Goal: Task Accomplishment & Management: Use online tool/utility

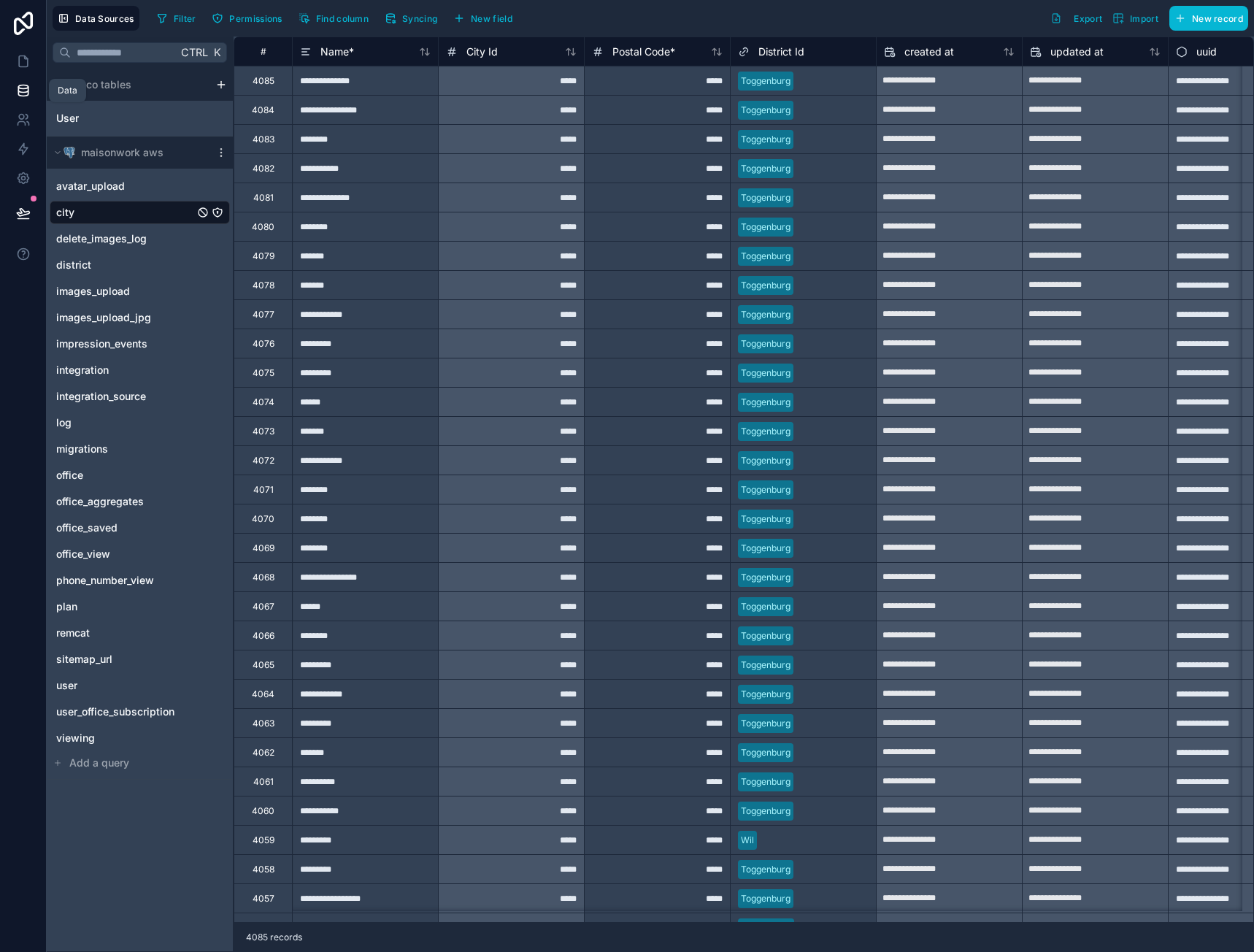
click at [19, 92] on icon at bounding box center [23, 90] width 10 height 6
click at [30, 67] on icon at bounding box center [24, 61] width 15 height 15
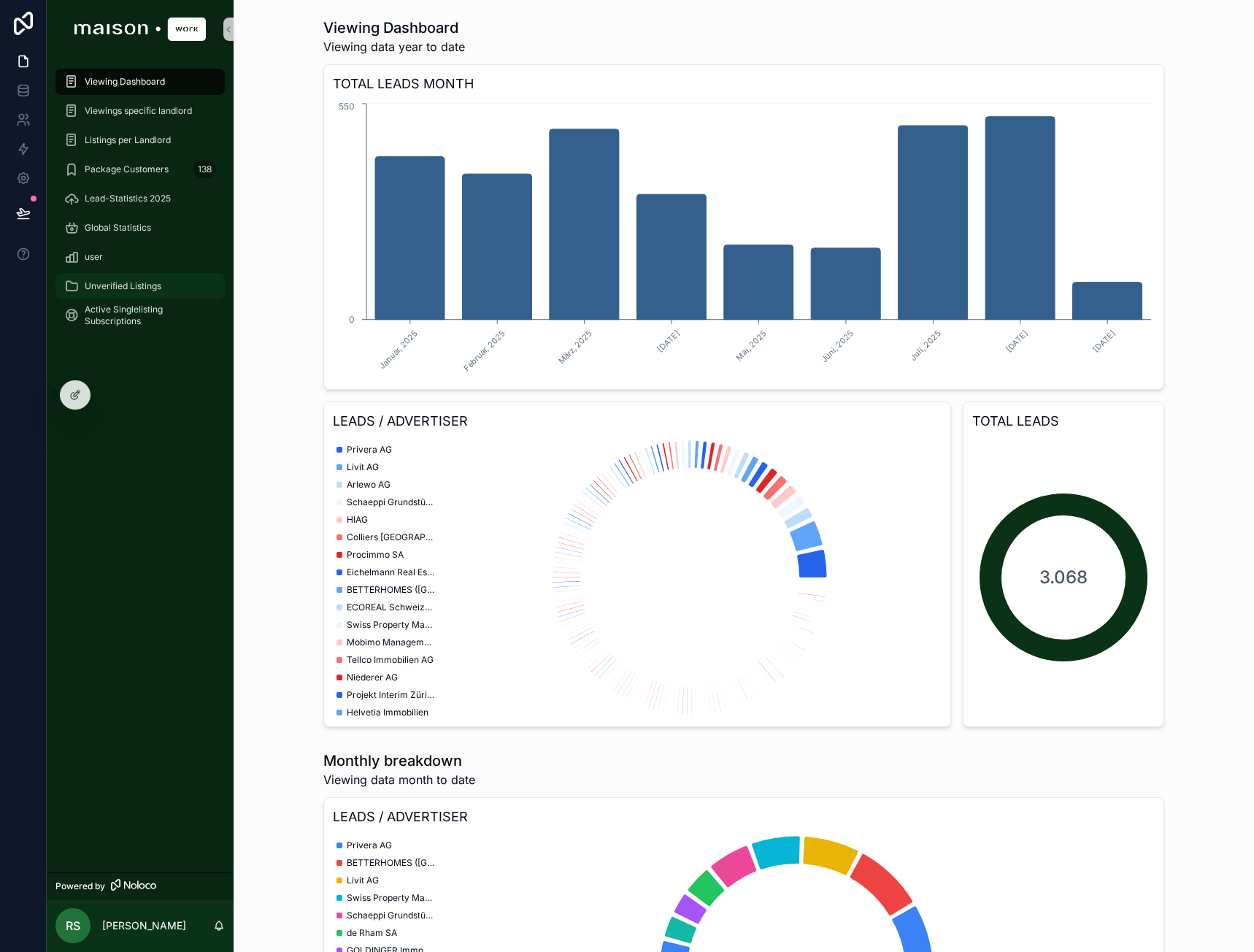
click at [152, 290] on span "Unverified Listings" at bounding box center [123, 286] width 77 height 12
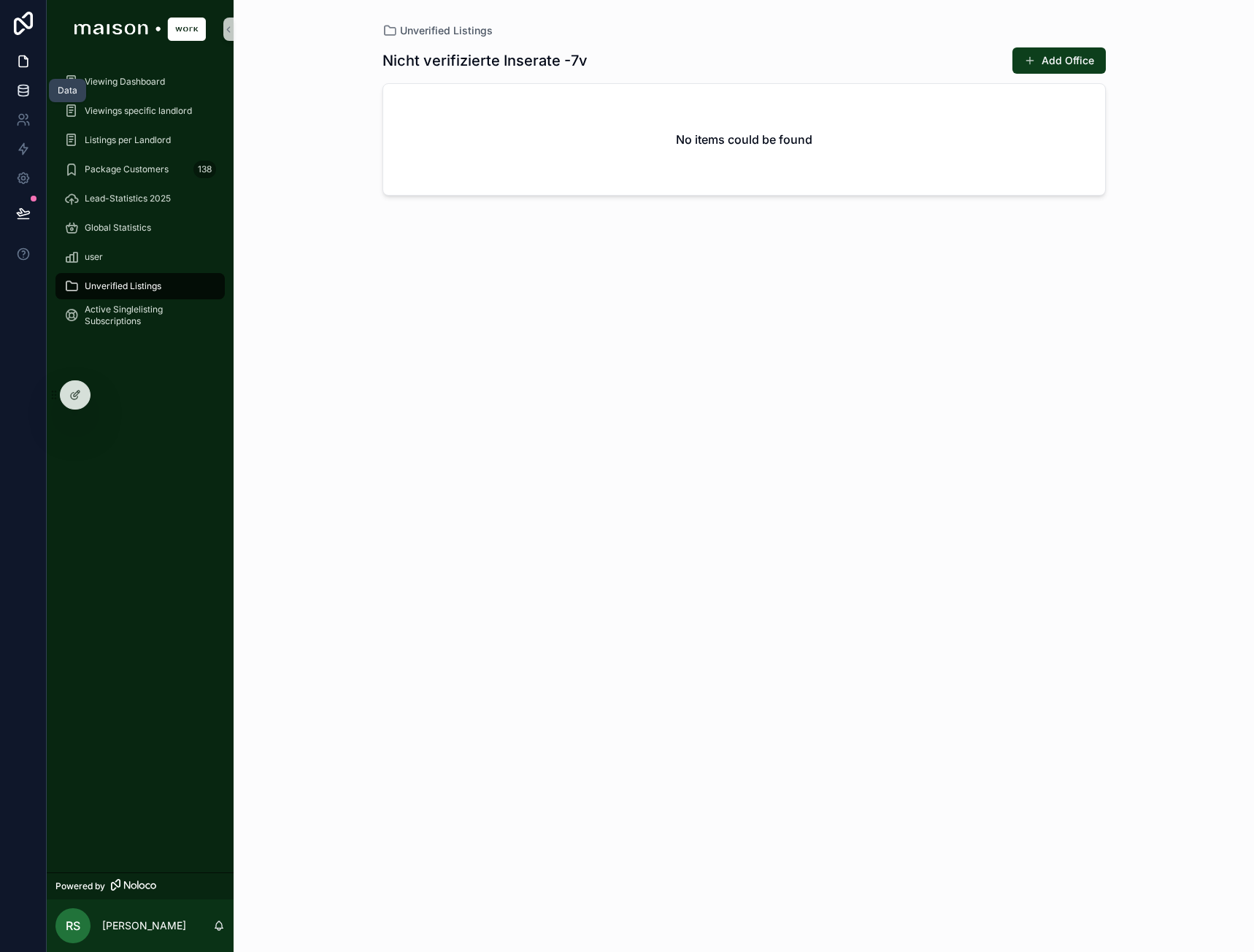
click at [24, 92] on icon at bounding box center [23, 90] width 10 height 6
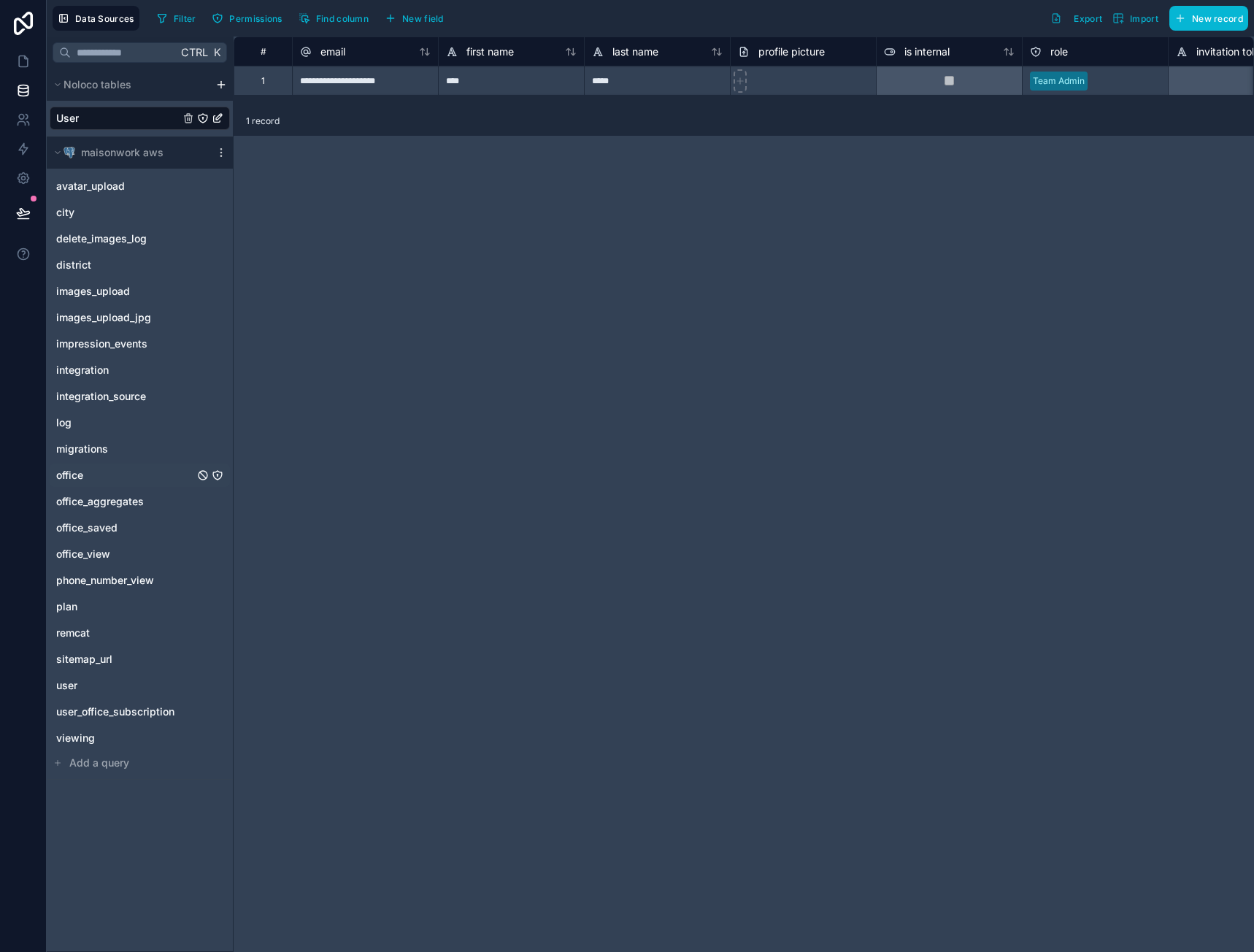
click at [100, 473] on link "office" at bounding box center [125, 475] width 138 height 15
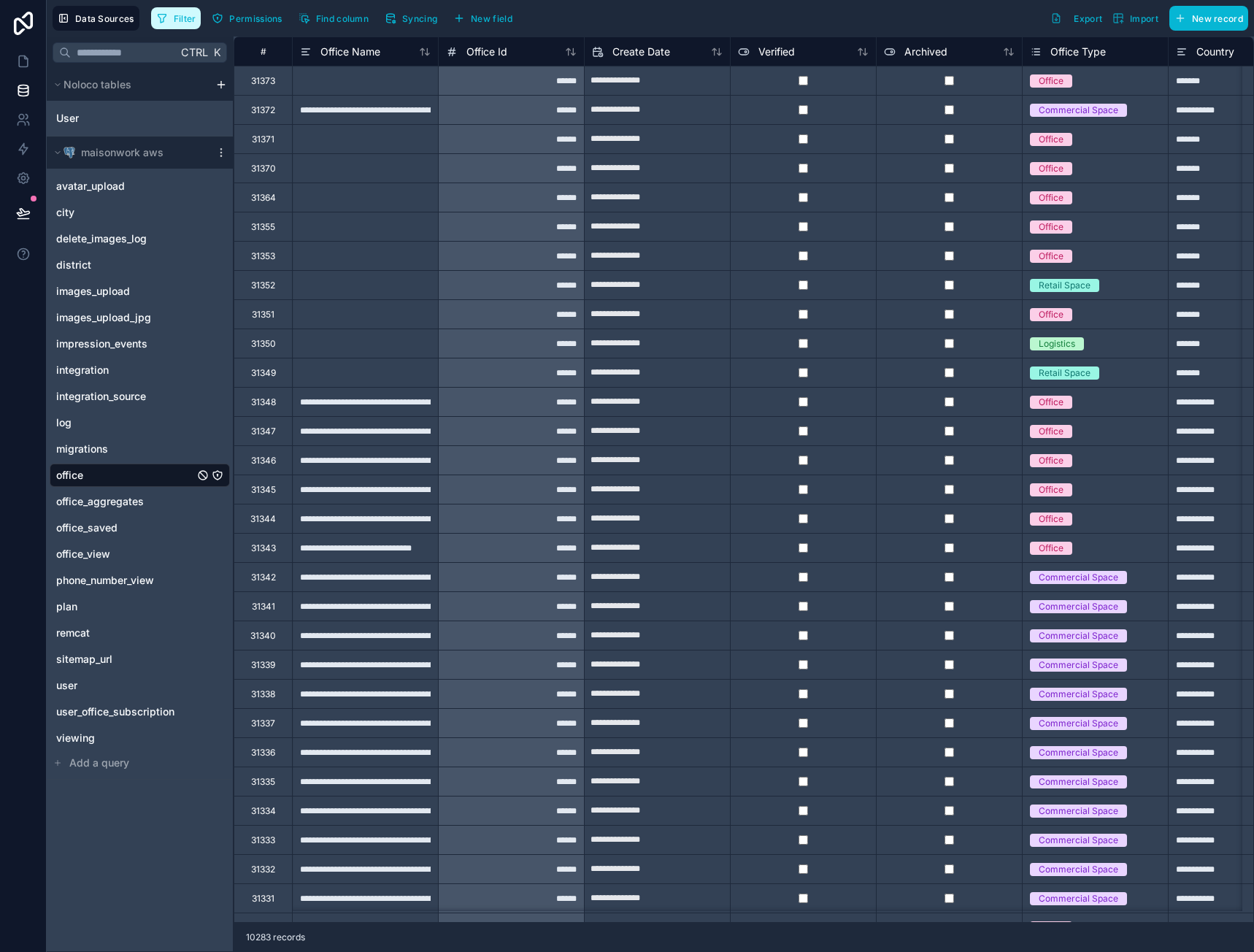
click at [191, 19] on span "Filter" at bounding box center [185, 18] width 23 height 11
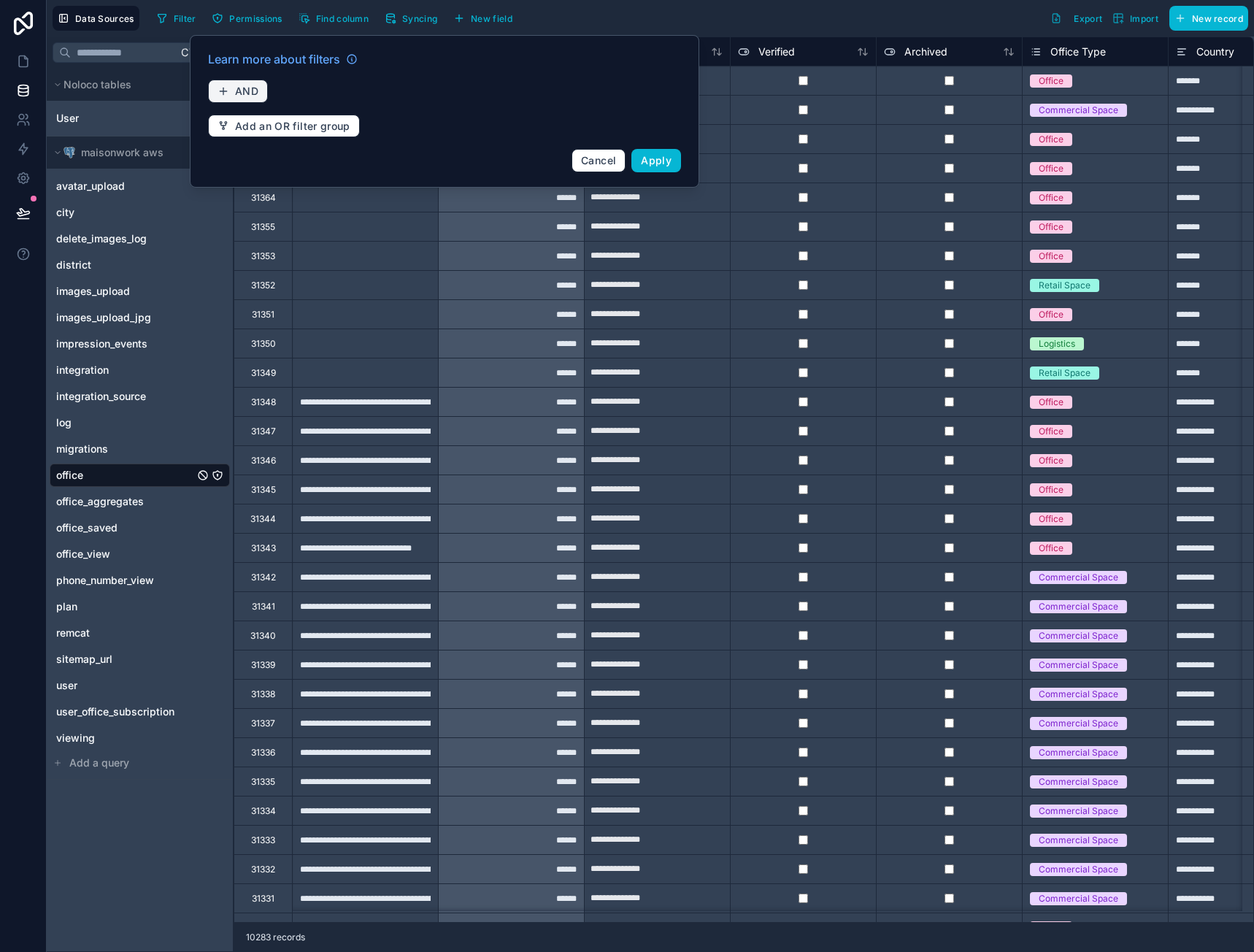
click at [232, 94] on button "AND" at bounding box center [238, 92] width 60 height 24
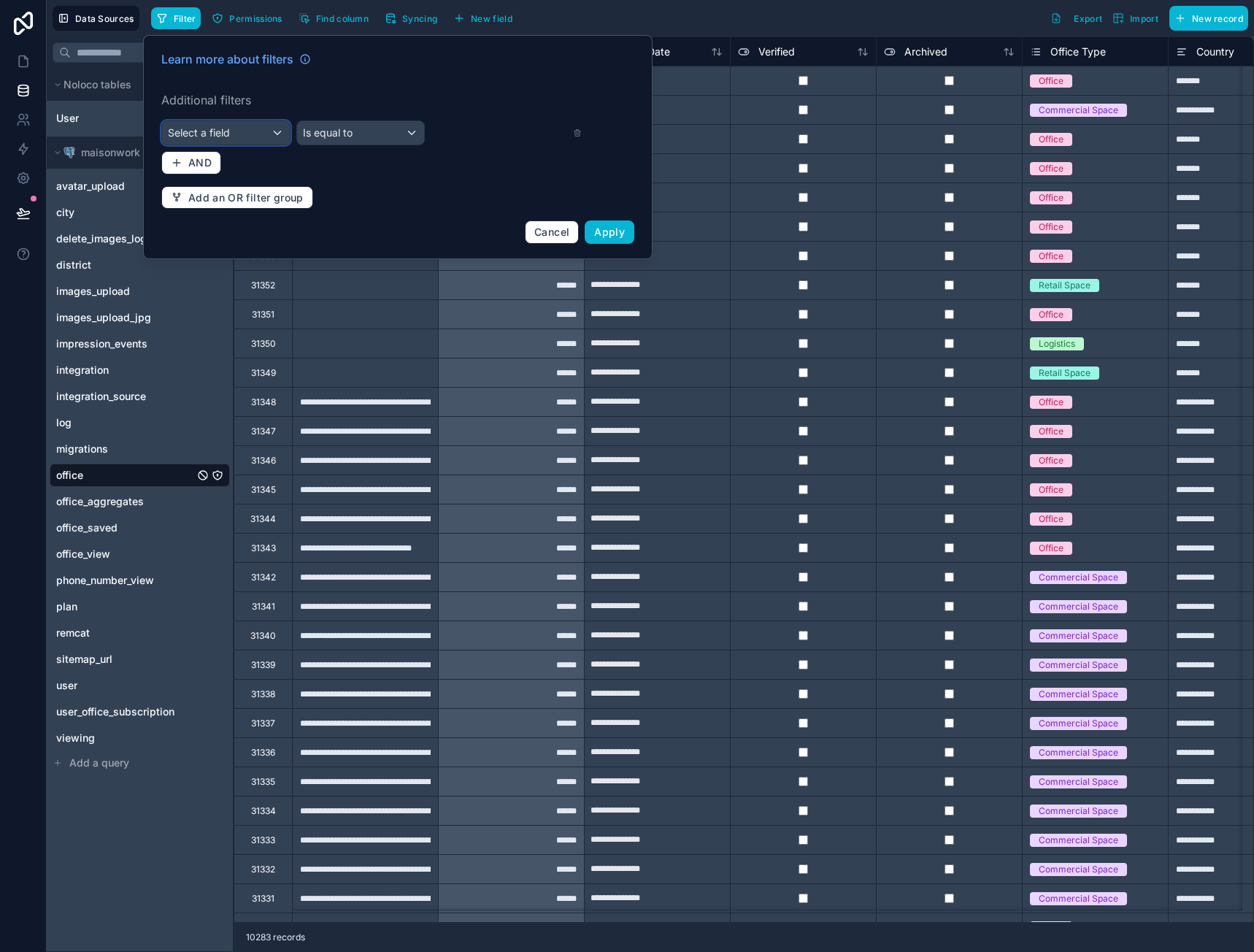
click at [273, 134] on div "Select a field" at bounding box center [225, 133] width 128 height 24
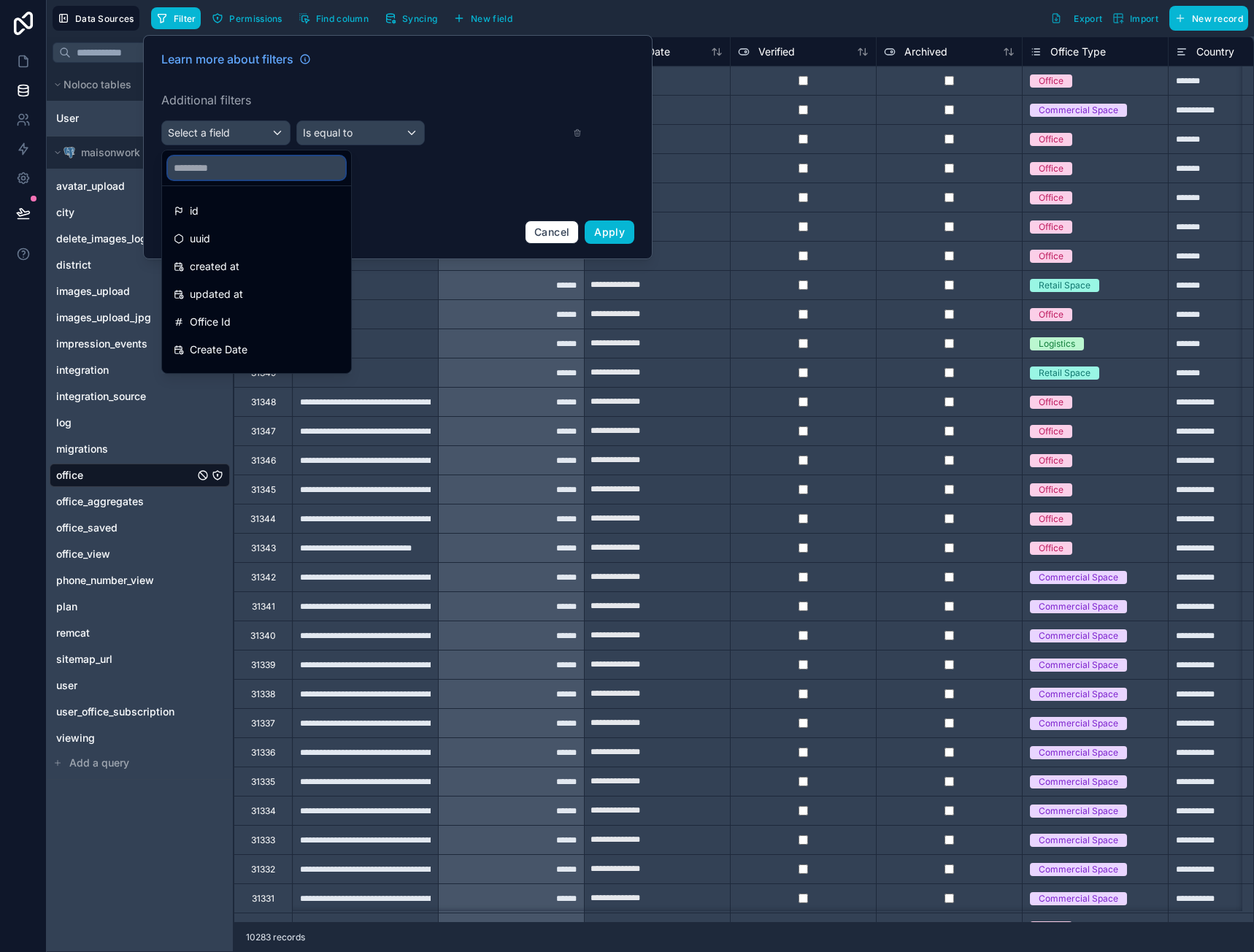
click at [279, 172] on input "text" at bounding box center [256, 168] width 177 height 24
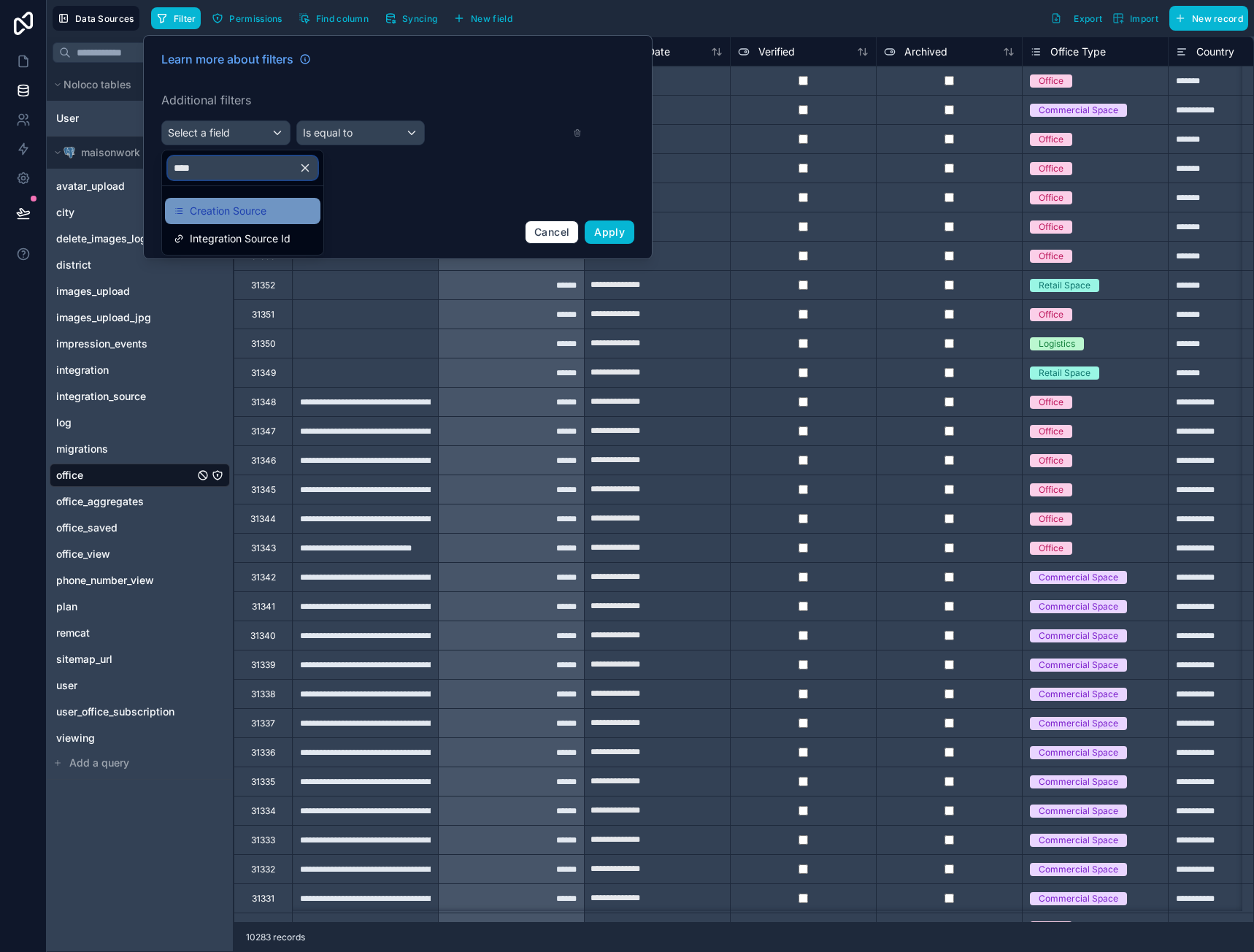
type input "****"
click at [259, 206] on span "Creation Source" at bounding box center [228, 211] width 77 height 18
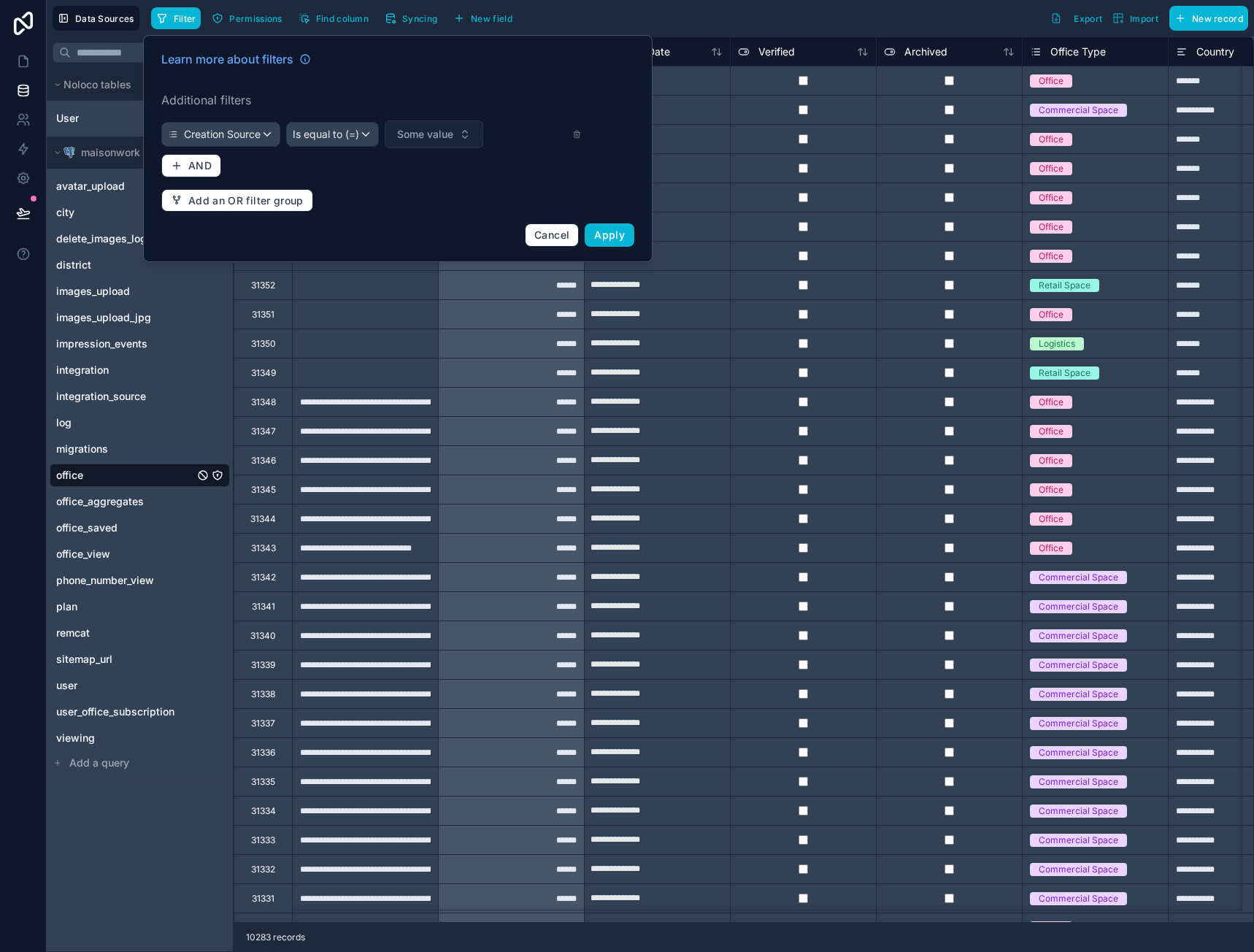
click at [425, 135] on span "Some value" at bounding box center [425, 135] width 56 height 15
click at [406, 135] on span "Some value" at bounding box center [425, 135] width 56 height 15
click at [403, 130] on span "Some value" at bounding box center [425, 135] width 56 height 15
click at [267, 127] on div "Creation Source" at bounding box center [220, 135] width 117 height 24
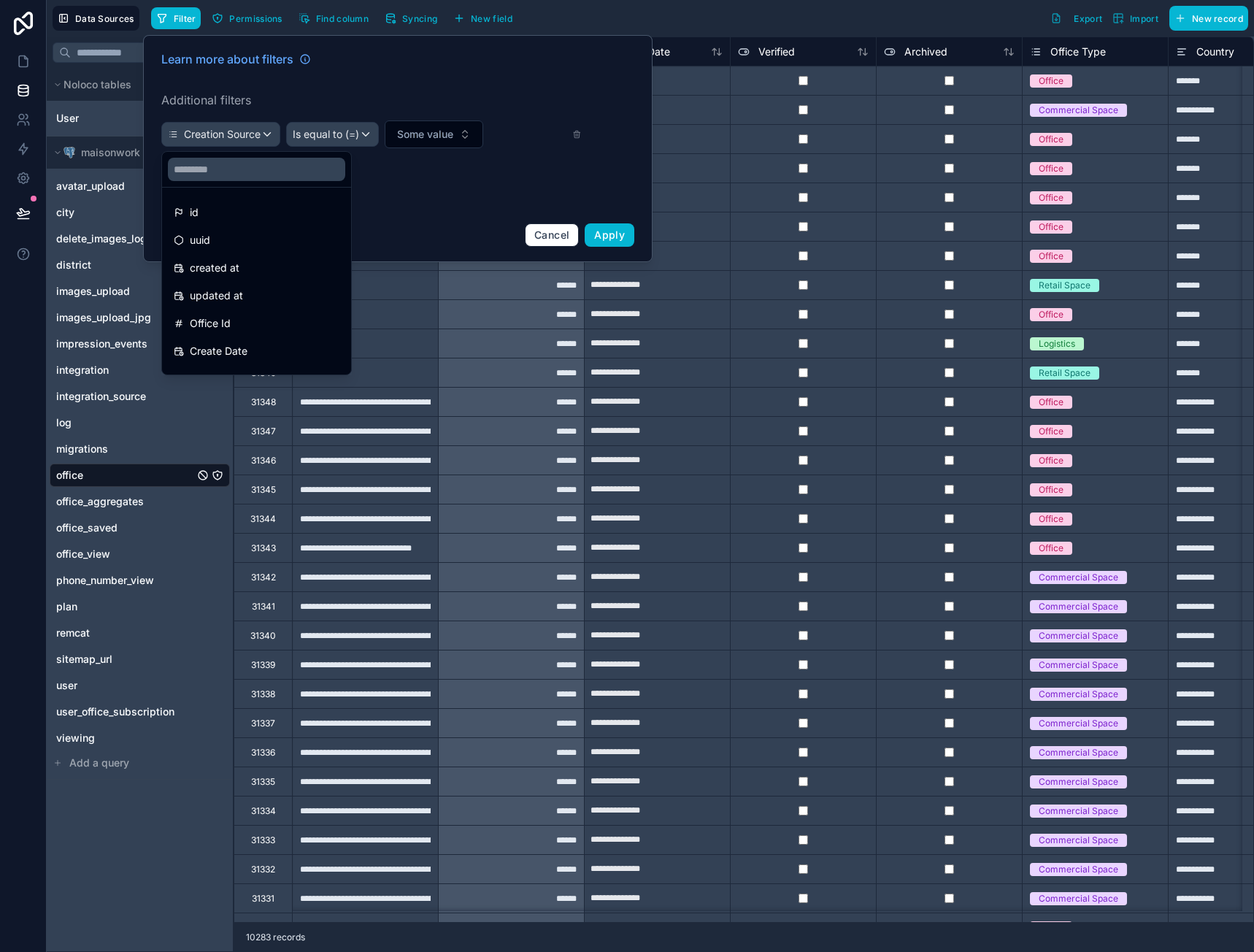
click at [236, 193] on ul "id uuid created at updated at Office Id Create Date Office Name Verified Archiv…" at bounding box center [256, 281] width 189 height 187
click at [234, 167] on input "text" at bounding box center [256, 169] width 177 height 24
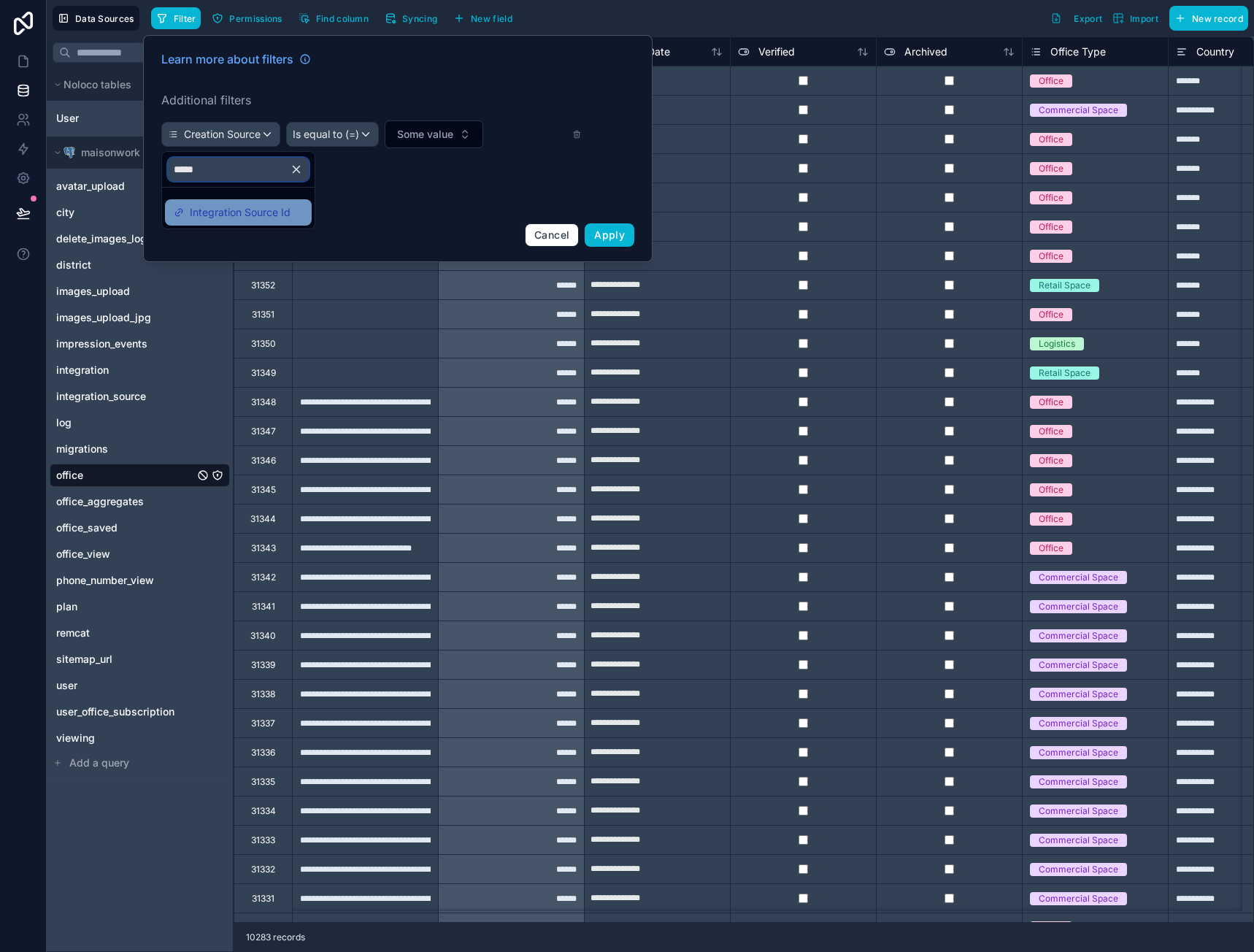
type input "*****"
click at [239, 209] on span "Integration Source Id" at bounding box center [240, 213] width 100 height 18
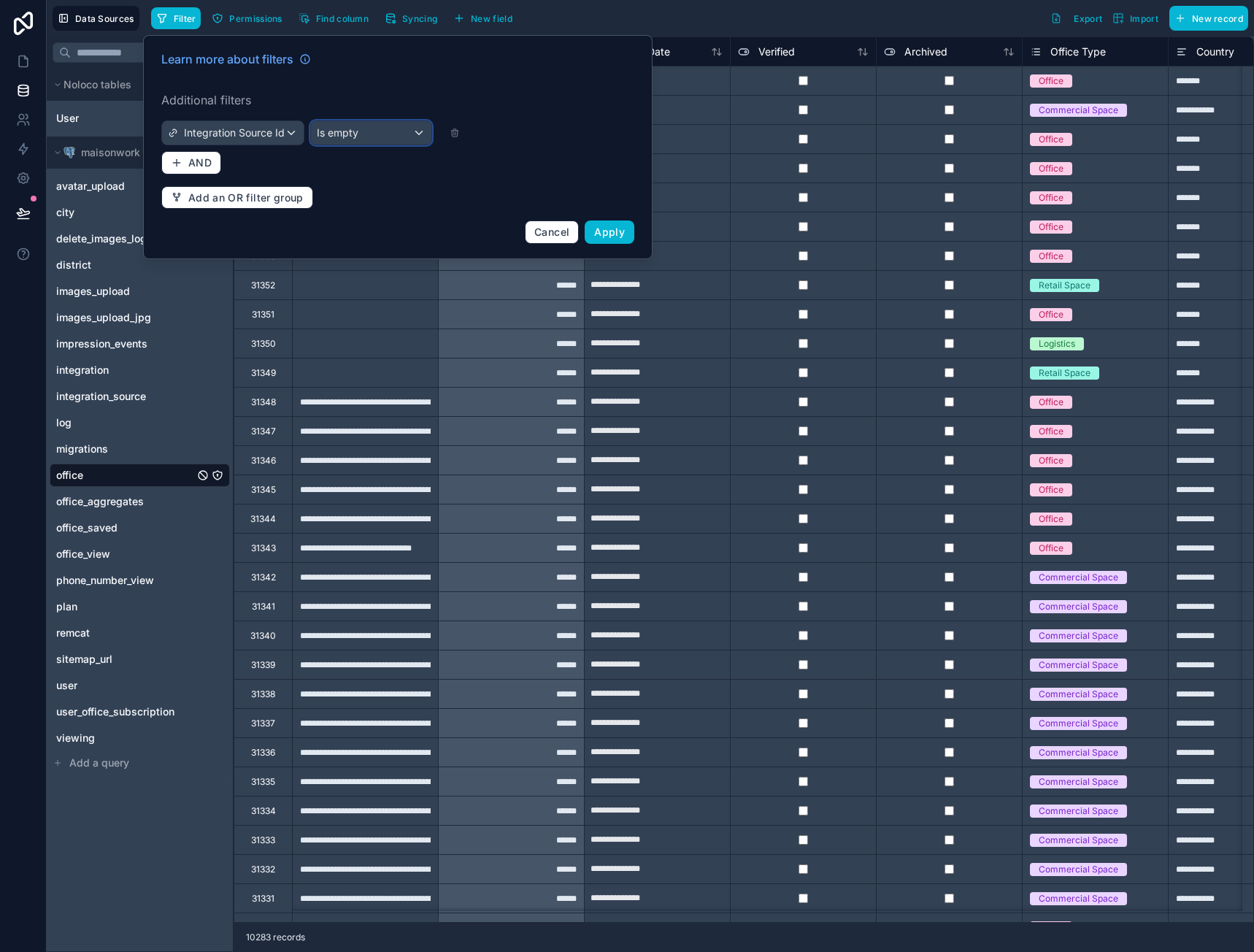
click at [386, 136] on div "Is empty" at bounding box center [371, 133] width 120 height 24
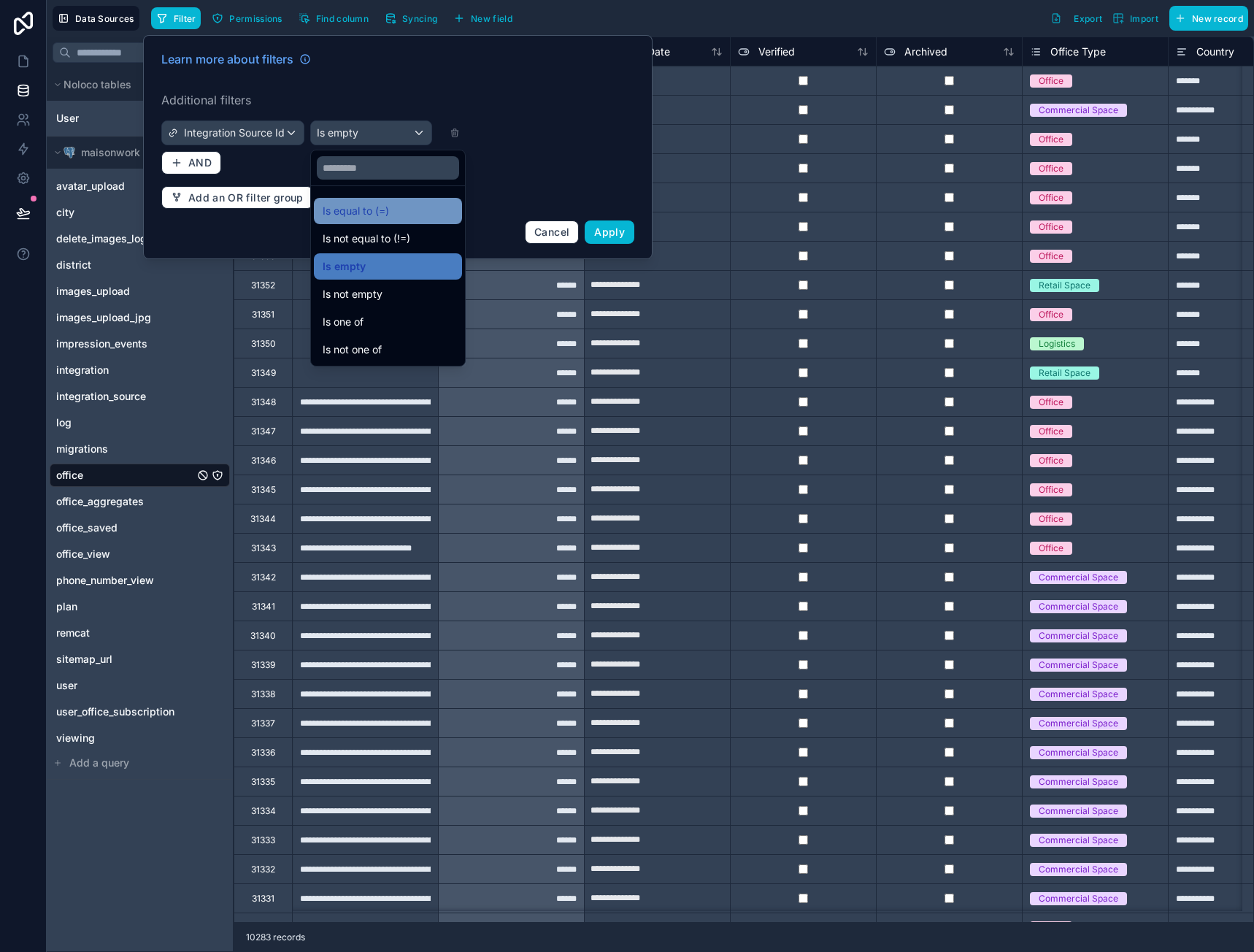
click at [372, 213] on span "Is equal to (=)" at bounding box center [356, 211] width 67 height 18
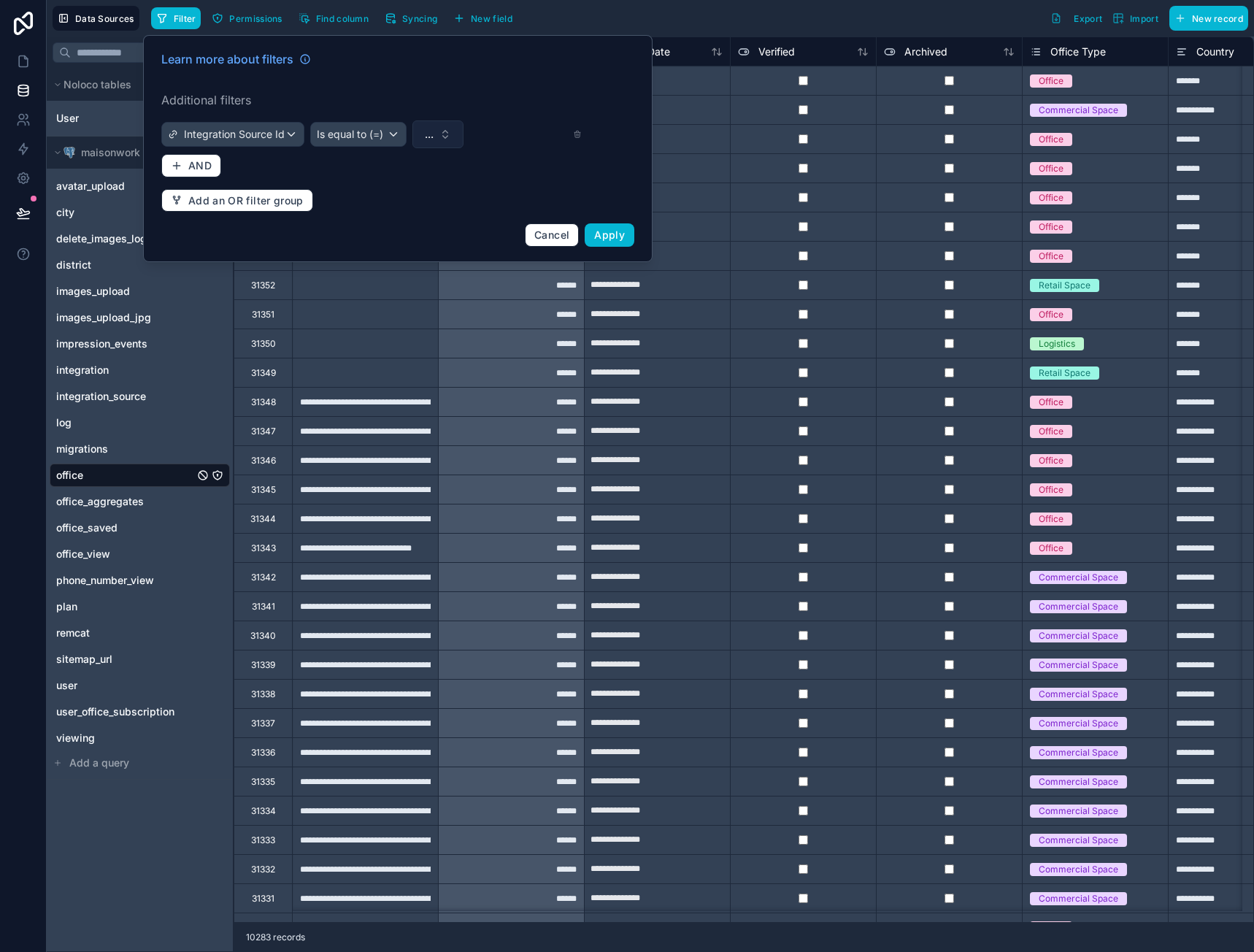
click at [437, 132] on button "..." at bounding box center [437, 135] width 51 height 28
type input "*****"
click at [398, 189] on div "[PERSON_NAME]" at bounding box center [437, 194] width 175 height 24
click at [603, 231] on span "Apply" at bounding box center [609, 234] width 30 height 13
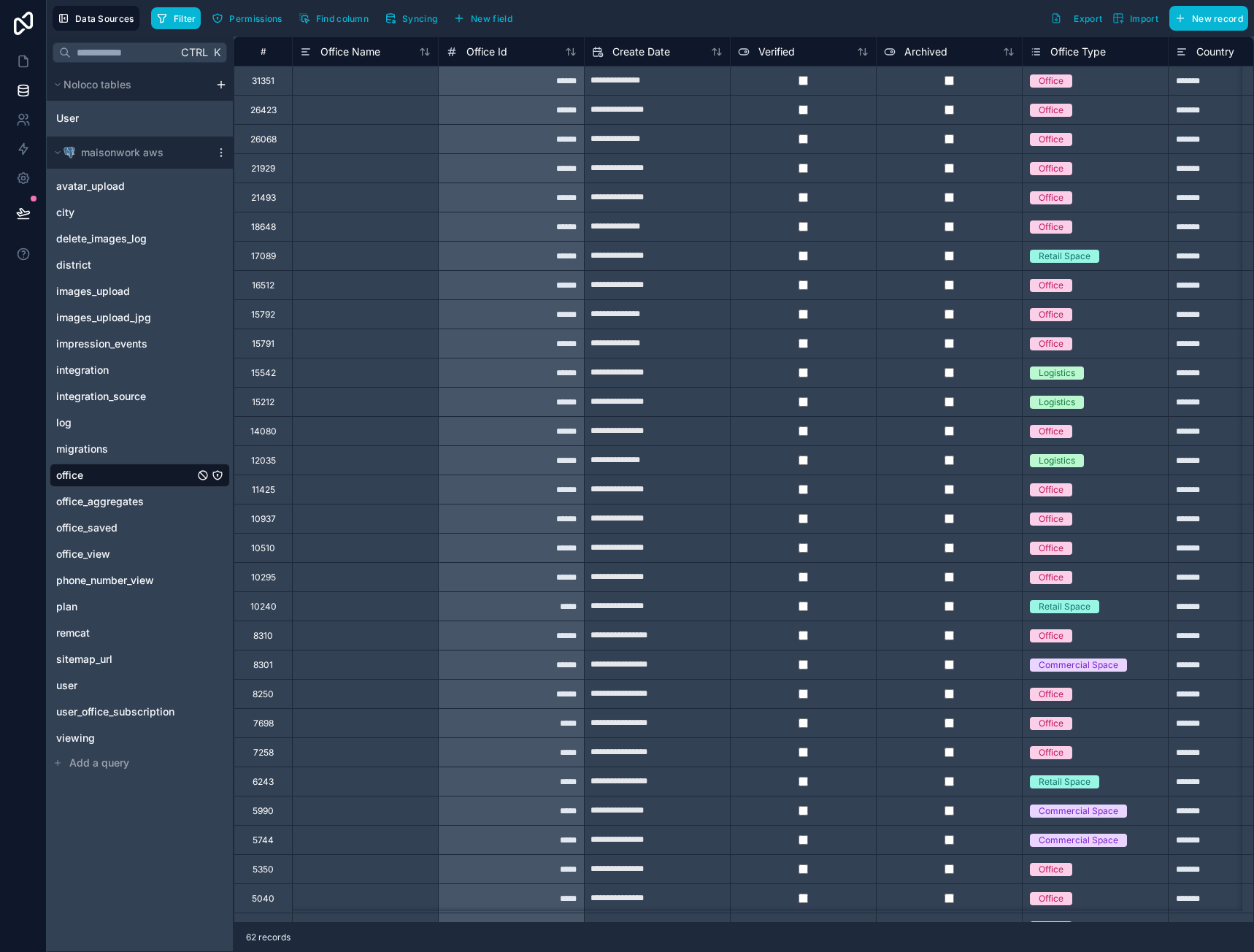
click at [276, 55] on div "#" at bounding box center [263, 51] width 35 height 11
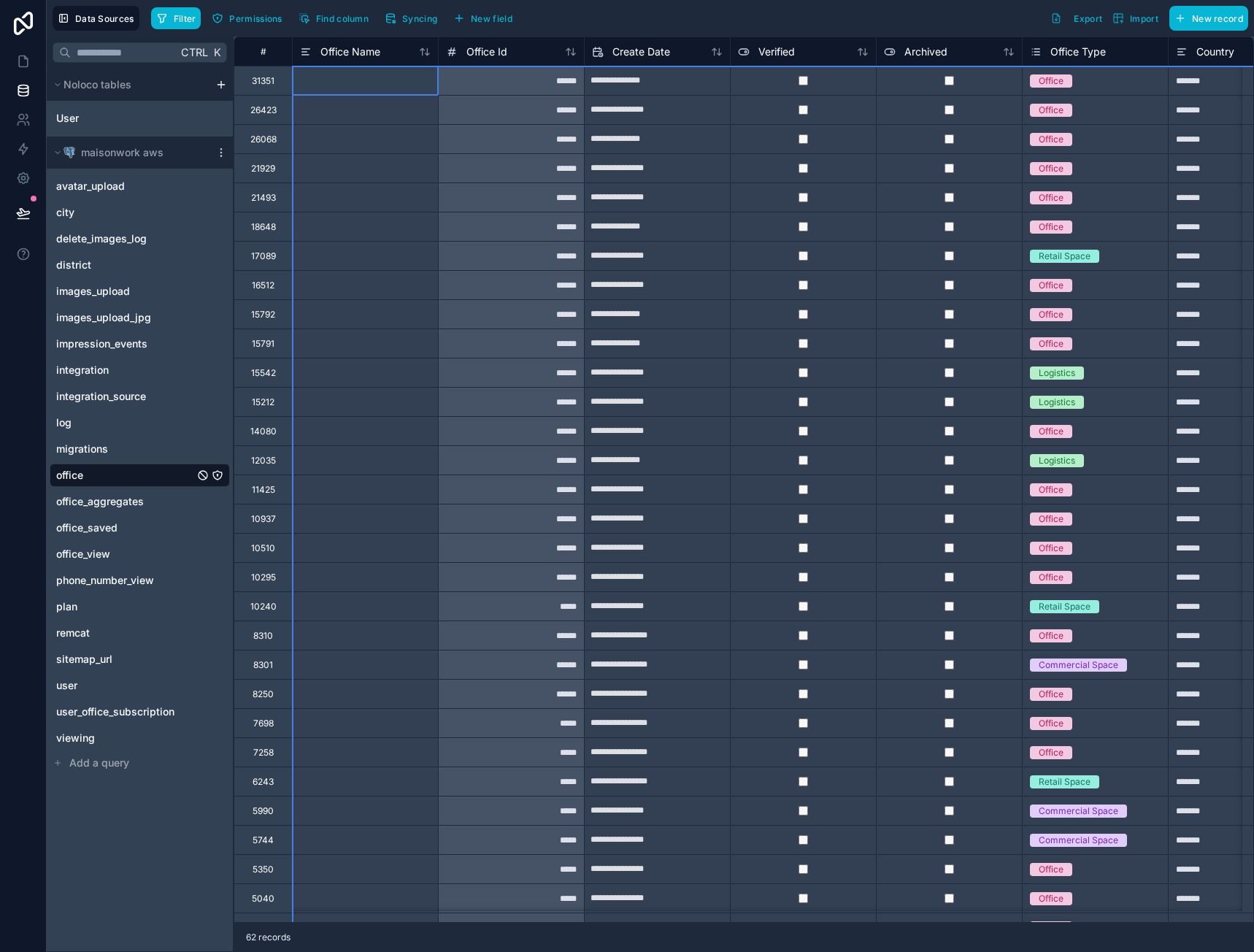
click at [333, 97] on div at bounding box center [365, 109] width 146 height 30
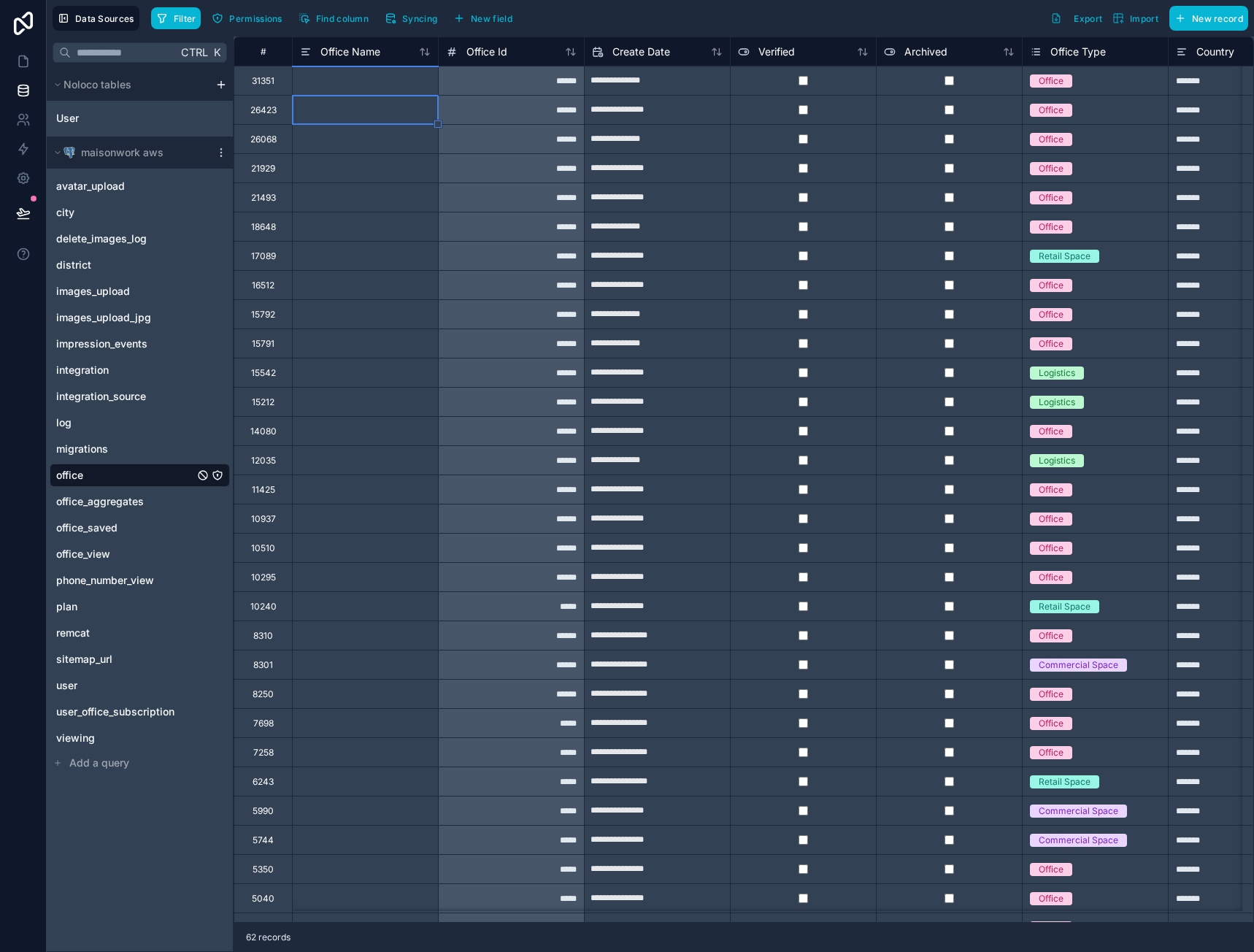
click at [274, 52] on div "#" at bounding box center [263, 51] width 35 height 11
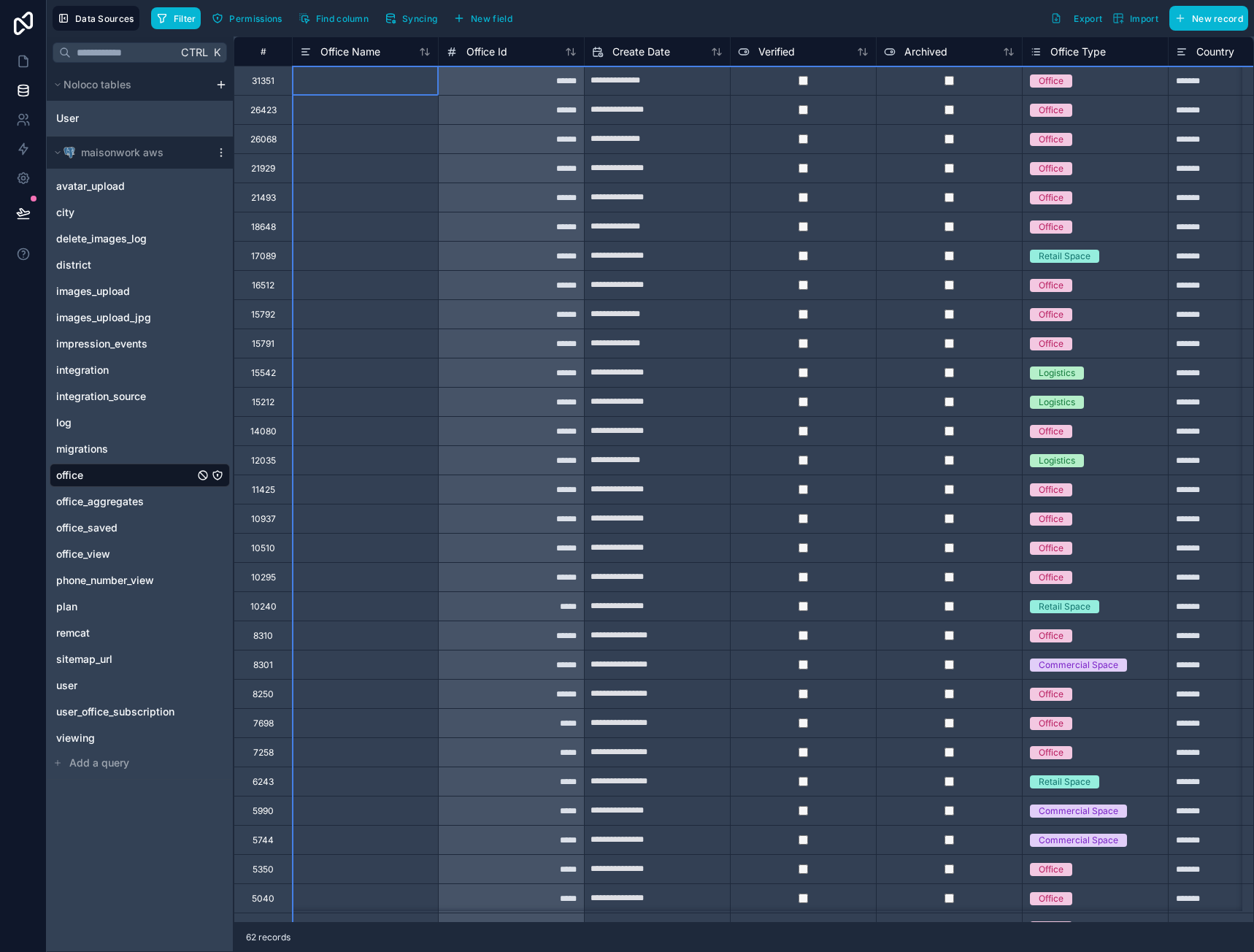
click at [275, 61] on div "#" at bounding box center [262, 51] width 58 height 30
click at [273, 57] on div "#" at bounding box center [262, 51] width 58 height 30
click at [19, 61] on icon at bounding box center [24, 61] width 9 height 11
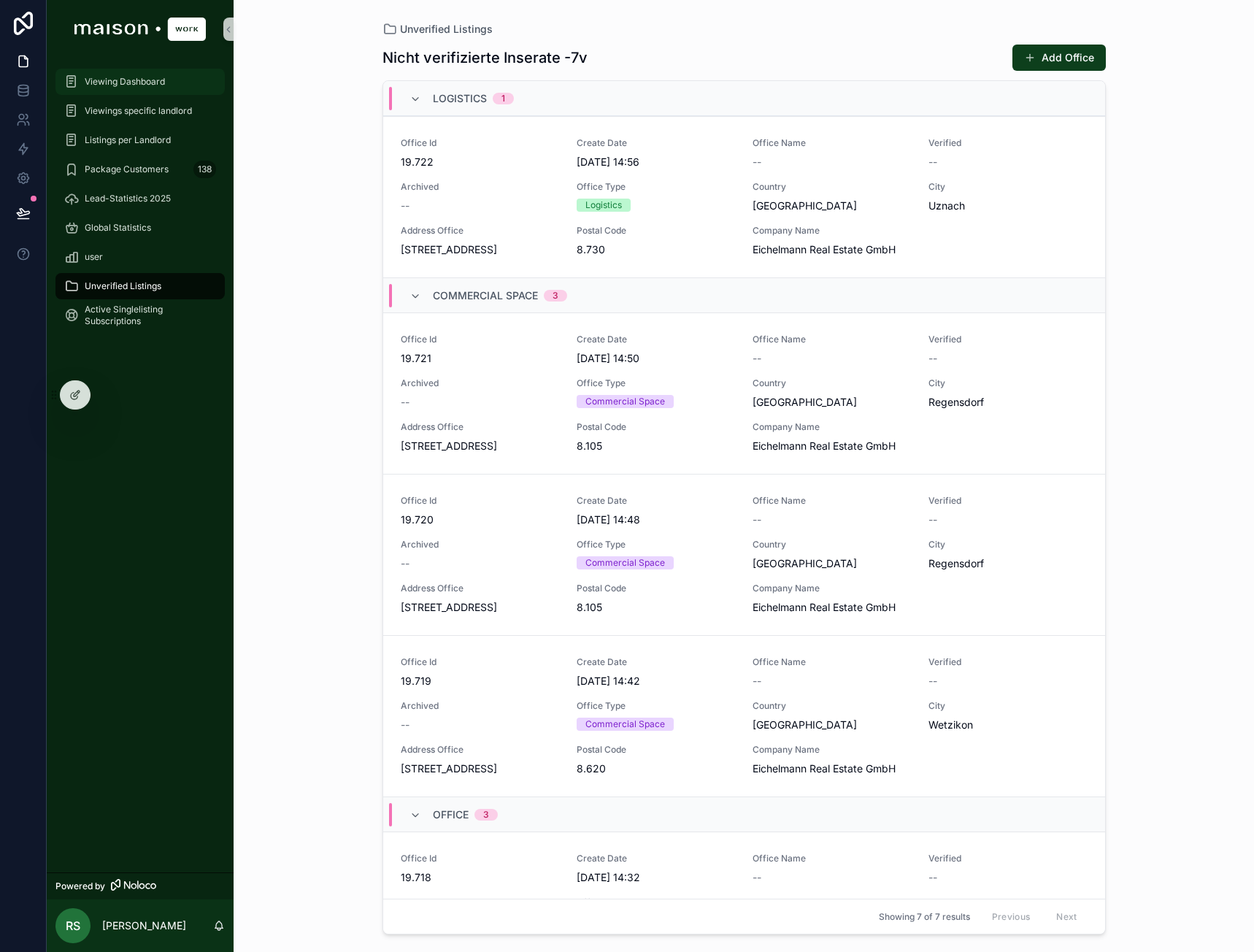
click at [137, 92] on div "Viewing Dashboard" at bounding box center [140, 82] width 151 height 24
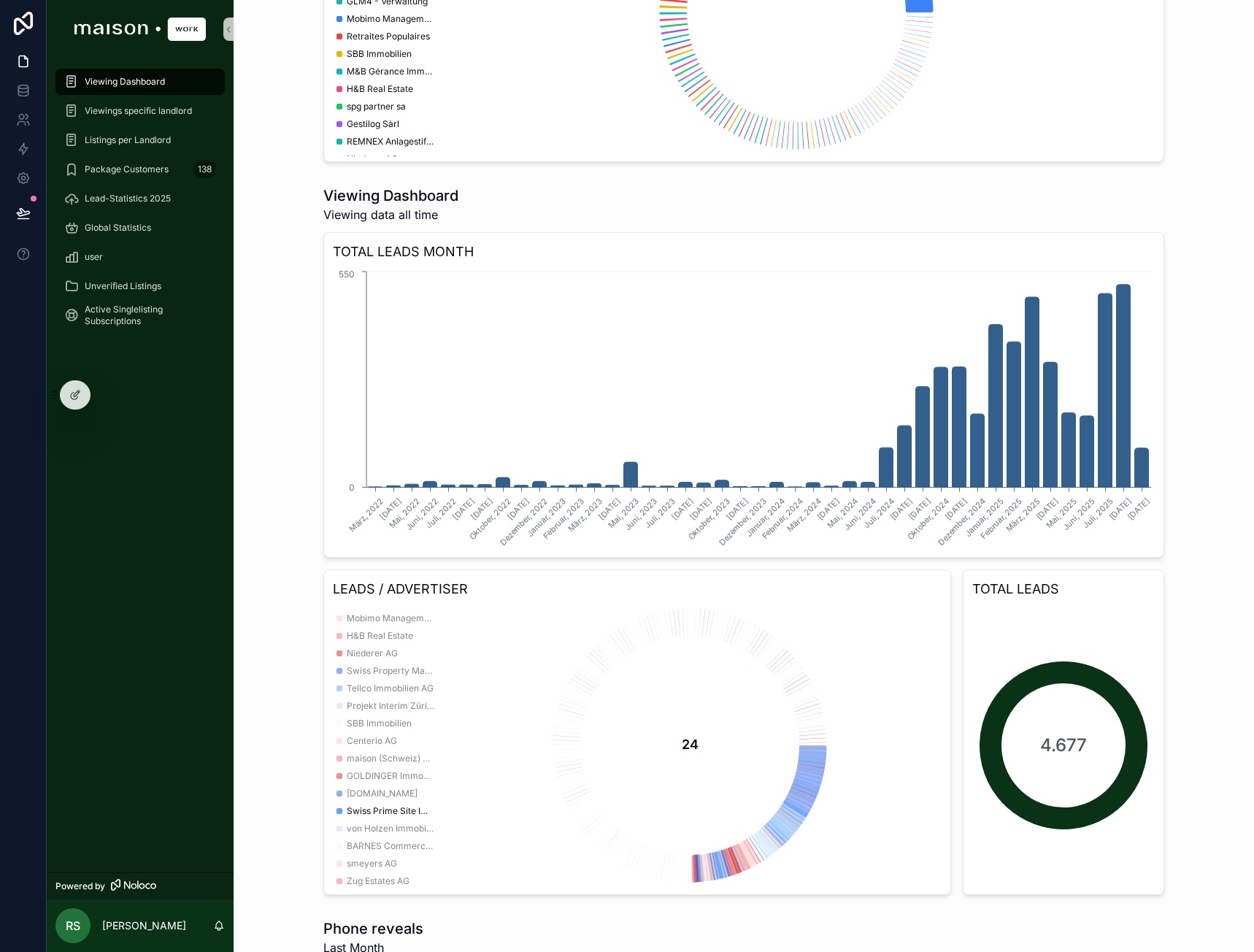
scroll to position [146, 0]
click at [394, 681] on span "H&B Real Estate" at bounding box center [380, 682] width 67 height 12
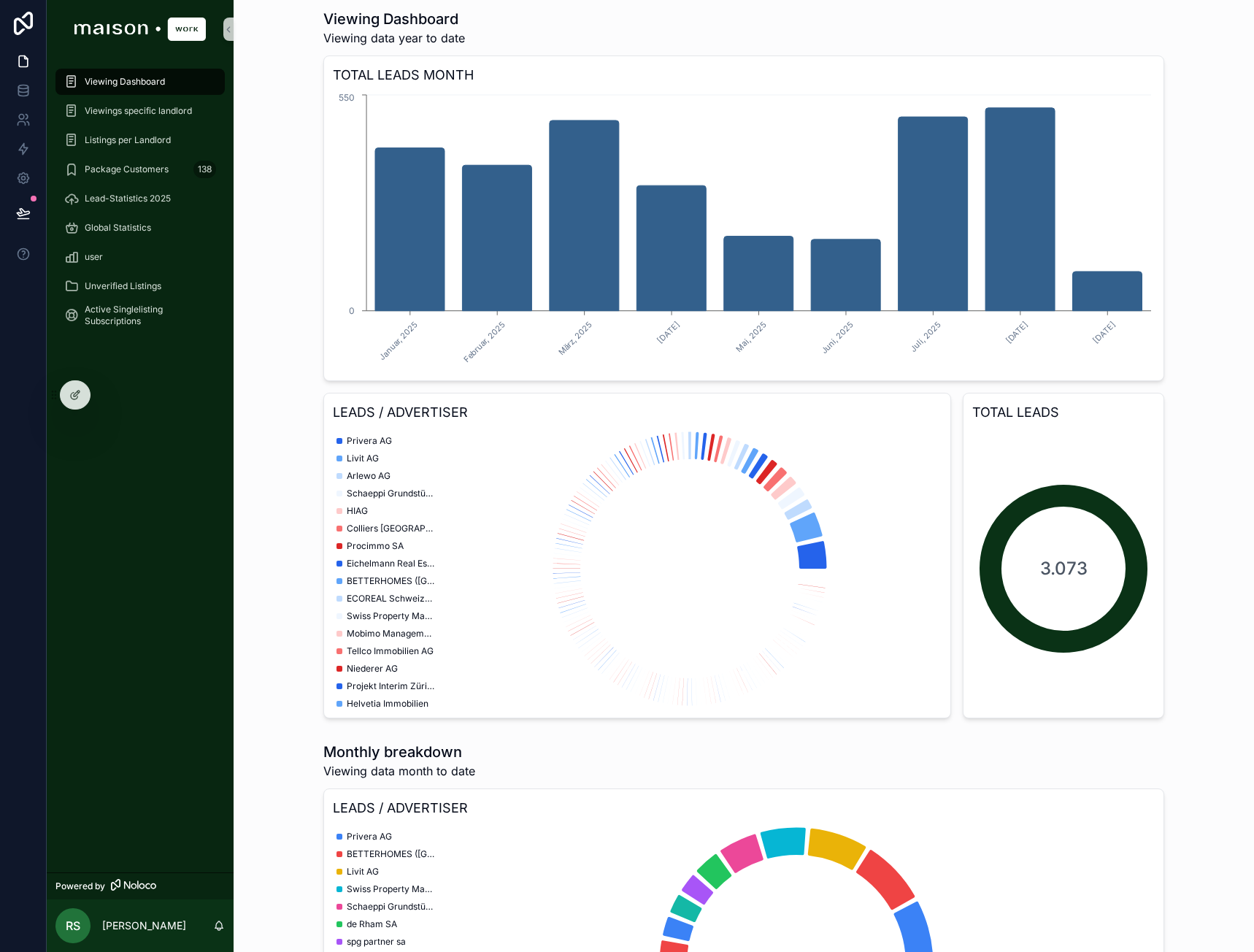
scroll to position [0, 0]
